Goal: Navigation & Orientation: Go to known website

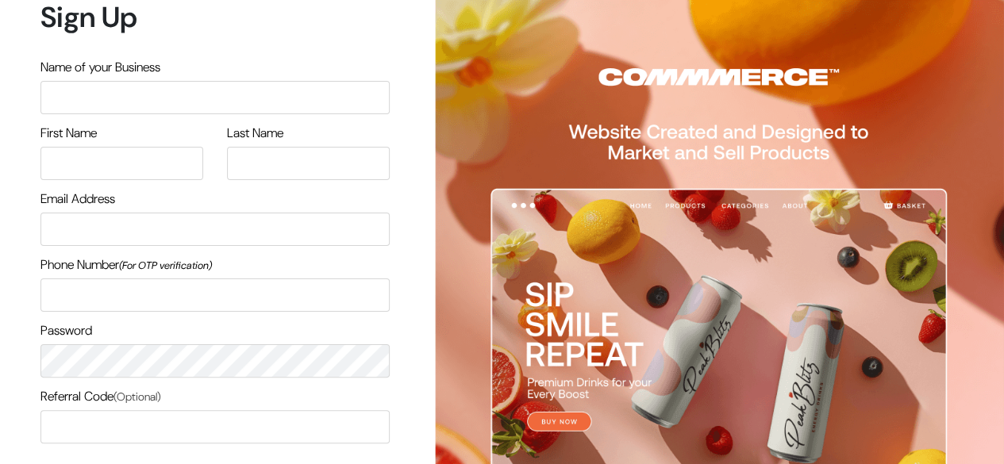
scroll to position [196, 0]
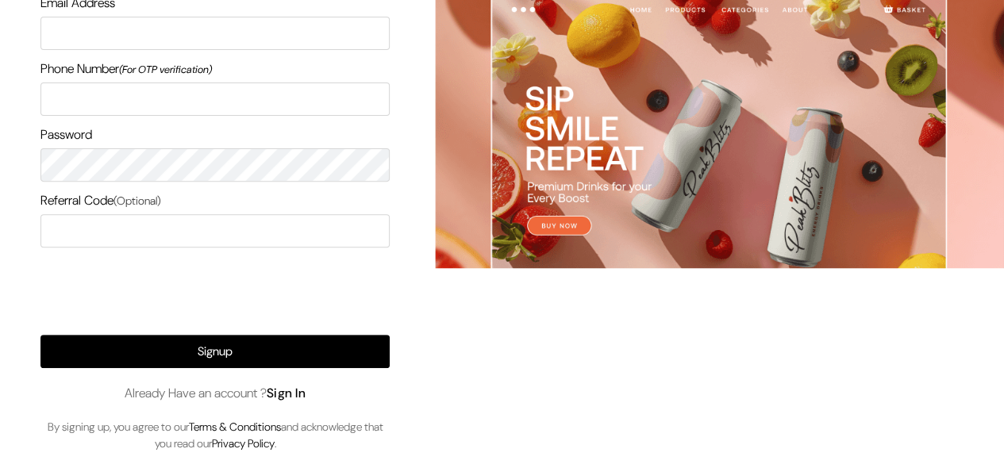
click at [294, 392] on link "Sign In" at bounding box center [287, 393] width 40 height 17
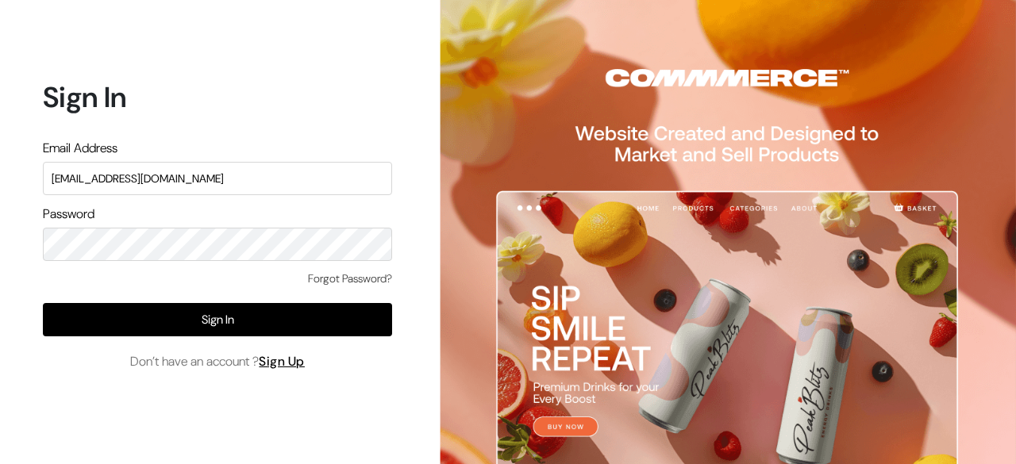
type input "[EMAIL_ADDRESS][DOMAIN_NAME]"
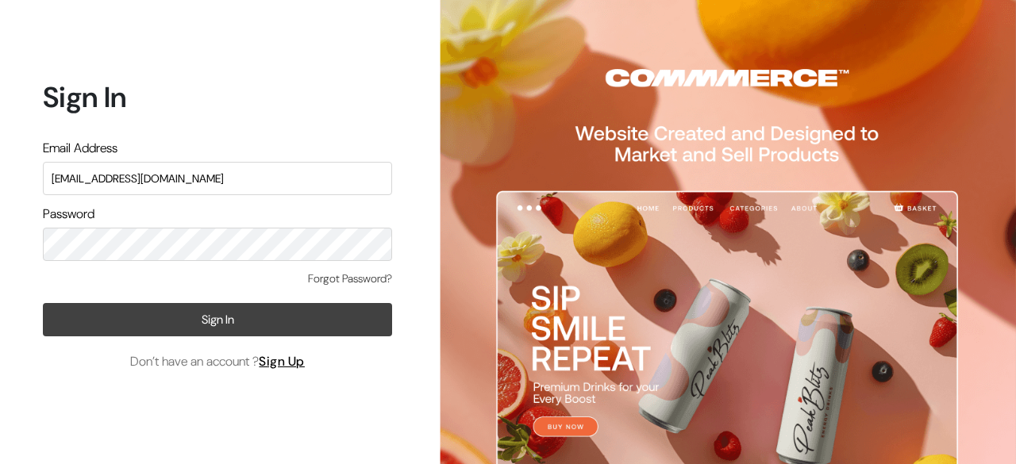
click at [229, 312] on button "Sign In" at bounding box center [217, 319] width 349 height 33
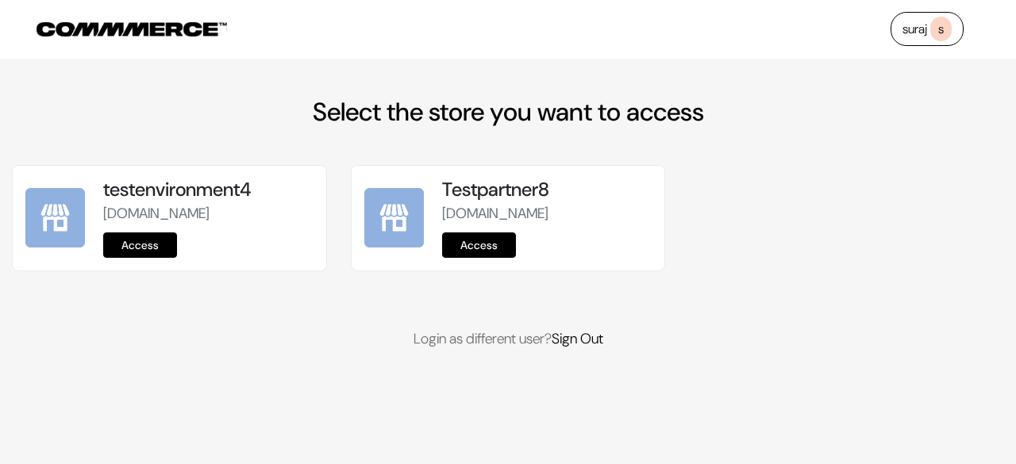
click at [135, 258] on link "Access" at bounding box center [140, 245] width 74 height 25
